Goal: Task Accomplishment & Management: Use online tool/utility

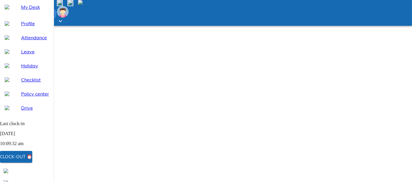
select select "10"
click at [32, 156] on div "Clock-out ⏰" at bounding box center [16, 157] width 32 height 8
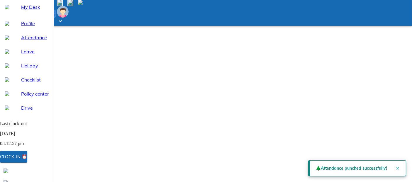
click at [36, 11] on span "My Desk" at bounding box center [35, 7] width 28 height 7
click at [30, 41] on span "Attendance" at bounding box center [35, 37] width 28 height 7
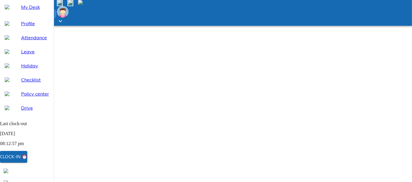
select select "10"
